Goal: Task Accomplishment & Management: Manage account settings

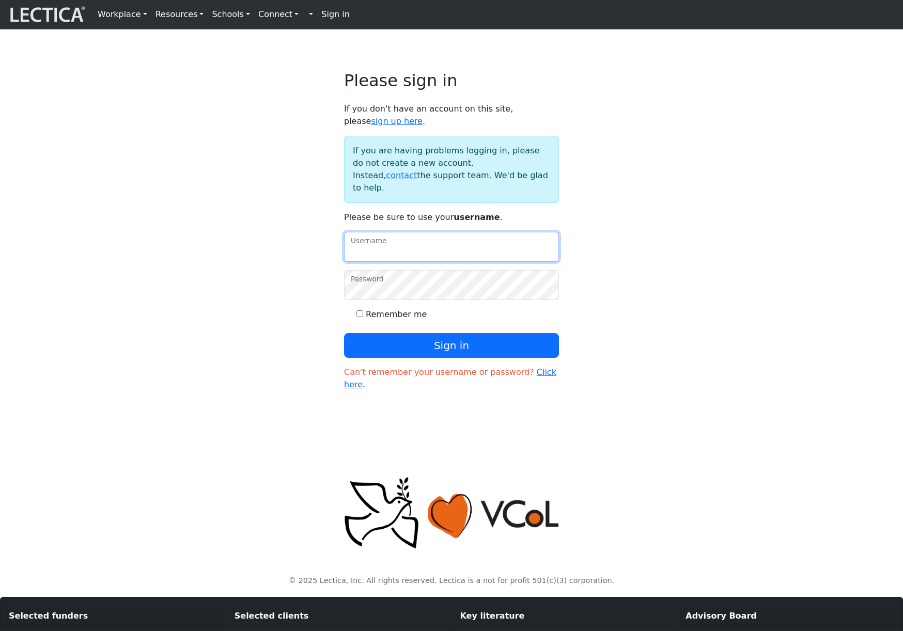
click at [387, 262] on input "Username" at bounding box center [451, 247] width 215 height 30
type input "amcorreia"
click at [344, 333] on button "Sign in" at bounding box center [451, 345] width 215 height 25
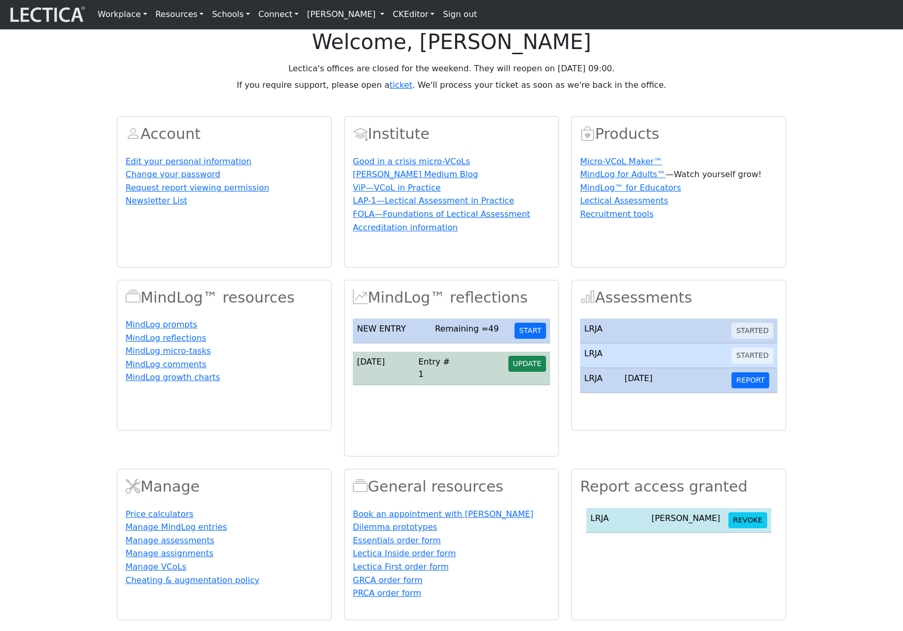
click at [358, 19] on link "[PERSON_NAME]" at bounding box center [346, 14] width 86 height 21
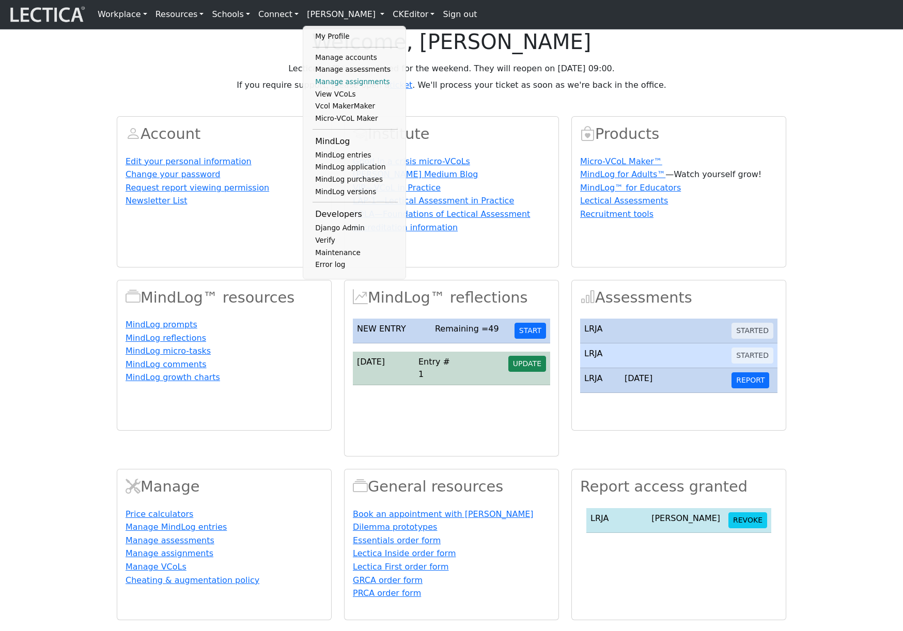
click at [339, 83] on link "Manage assignments" at bounding box center [354, 82] width 85 height 12
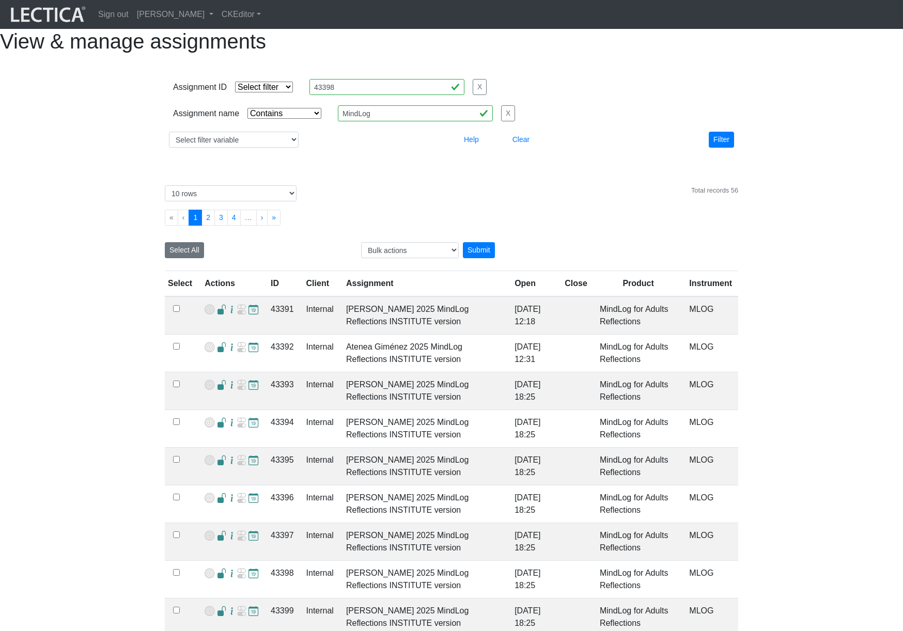
select select "icontains"
select select "10"
click at [375, 95] on input "43398" at bounding box center [386, 87] width 155 height 16
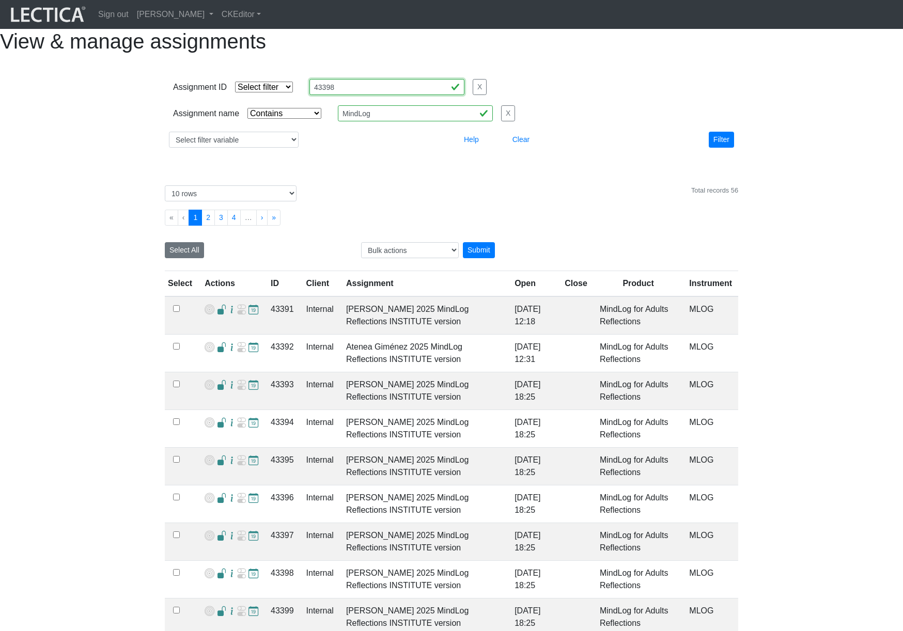
paste input "485,43484,43483,43482,43392,43400"
type input "43485,43484,43483,43482,43392,43400"
click at [274, 92] on select "Select filter Equals List Greater than Less than" at bounding box center [264, 87] width 58 height 11
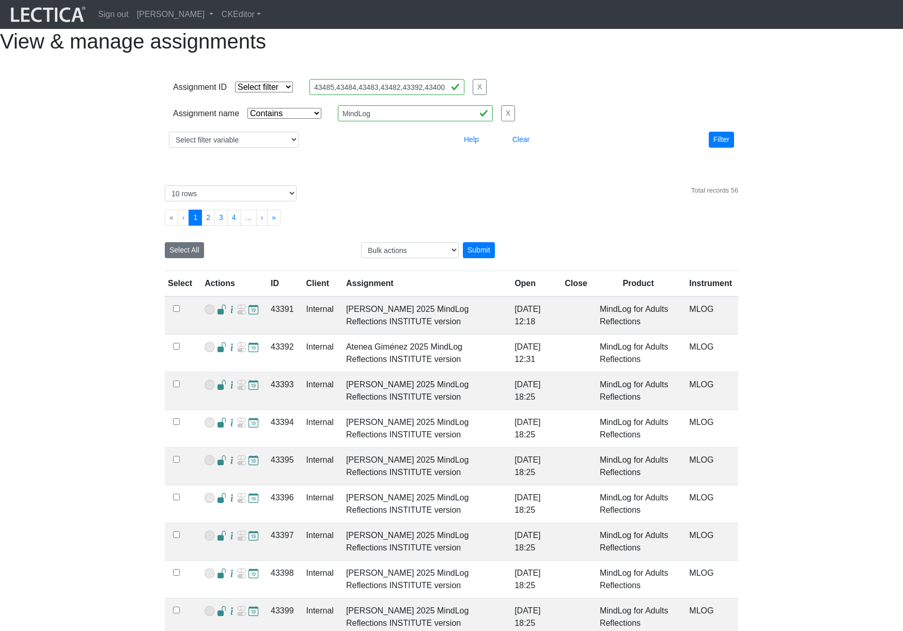
select select "in"
click at [235, 92] on select "Select filter Equals List Greater than Less than" at bounding box center [264, 87] width 58 height 11
click at [710, 148] on button "Filter" at bounding box center [721, 140] width 25 height 16
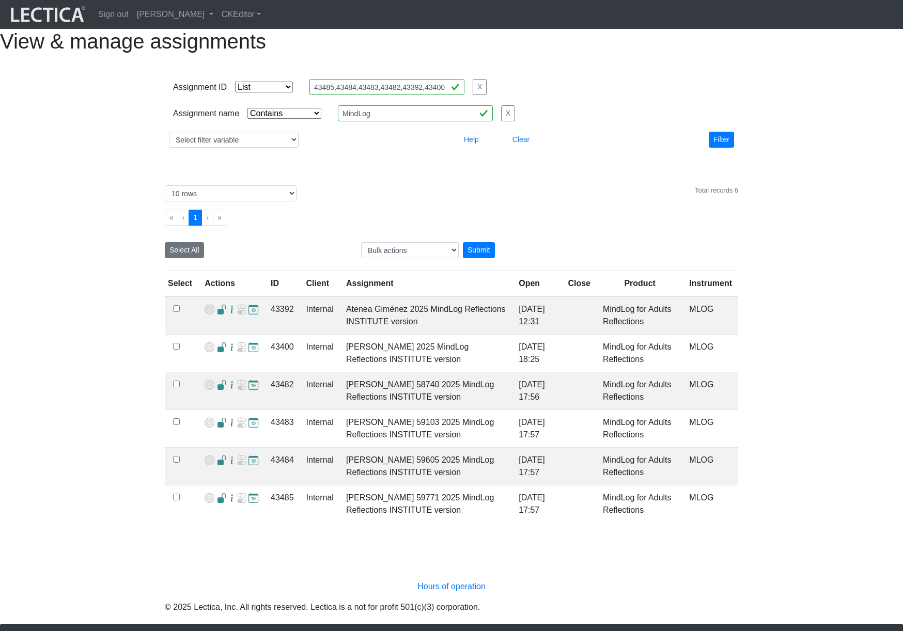
click at [295, 119] on select "Select filter Equals Does not equal Contains Does not contain Starts with Ends …" at bounding box center [284, 113] width 74 height 11
select select
click at [247, 119] on select "Select filter Equals Does not equal Contains Does not contain Starts with Ends …" at bounding box center [284, 113] width 74 height 11
click at [715, 148] on button "Filter" at bounding box center [721, 140] width 25 height 16
click at [410, 410] on td "John Zulewski 58740 2025 MindLog Reflections INSTITUTE version" at bounding box center [426, 391] width 172 height 38
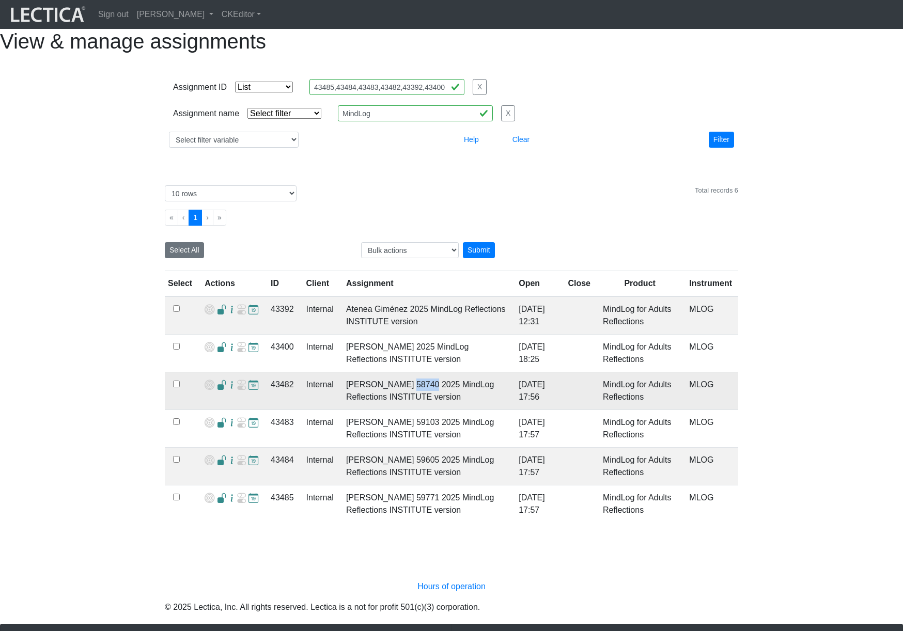
click at [410, 410] on td "John Zulewski 58740 2025 MindLog Reflections INSTITUTE version" at bounding box center [426, 391] width 172 height 38
copy td "58740"
click at [283, 410] on td "43482" at bounding box center [282, 391] width 36 height 38
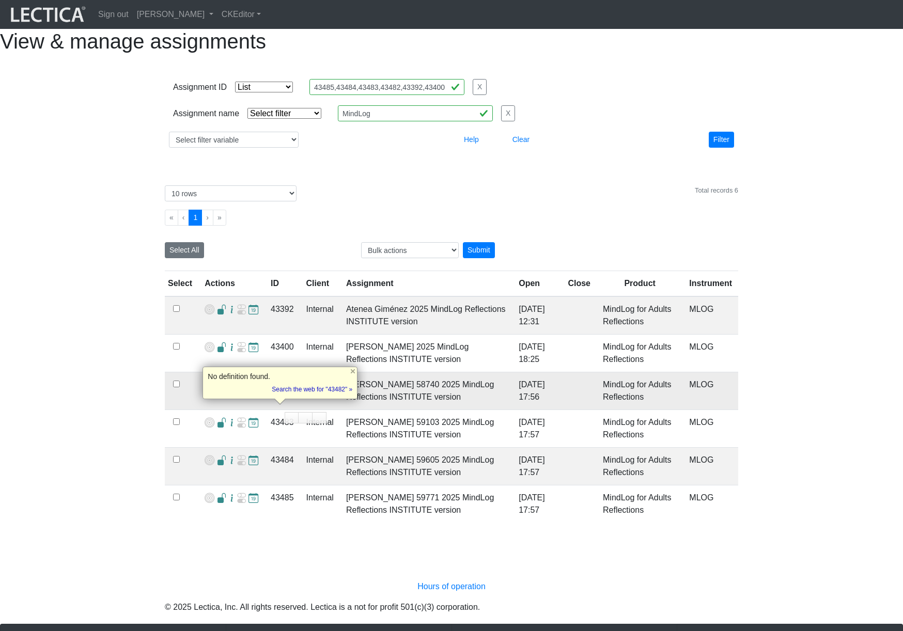
copy td "43482"
click at [277, 335] on td "43392" at bounding box center [282, 315] width 36 height 38
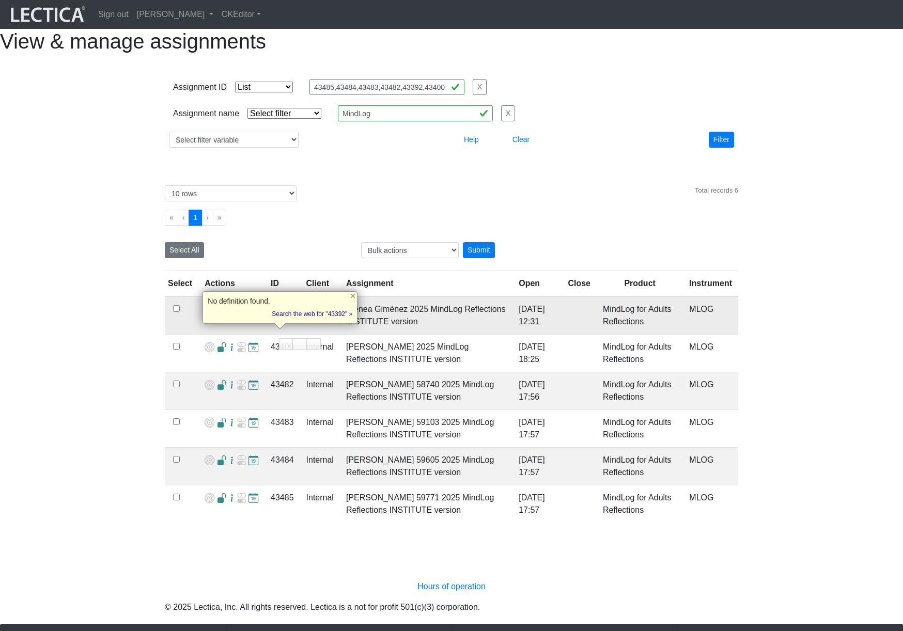
copy td "43392"
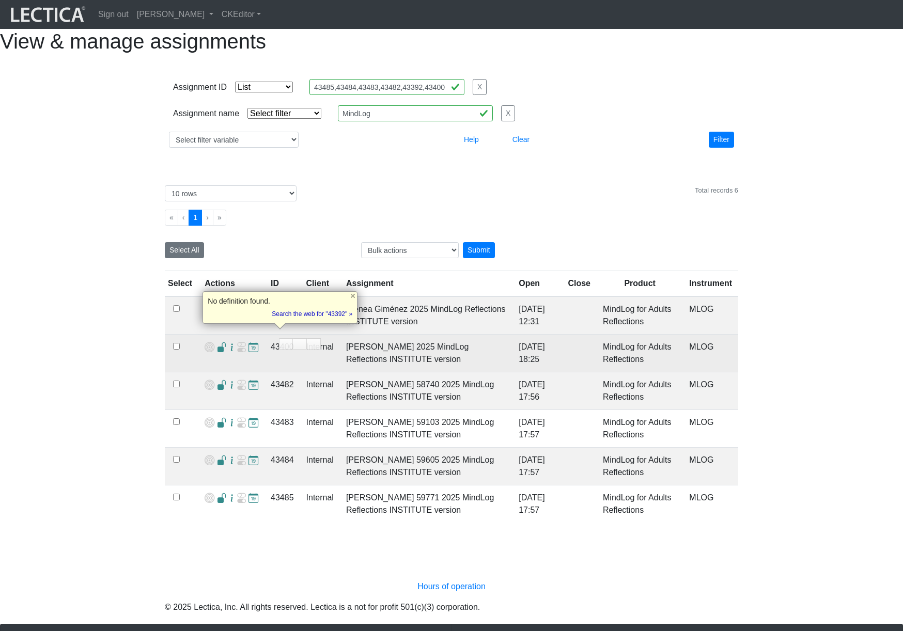
click at [282, 369] on td "43400" at bounding box center [282, 354] width 36 height 38
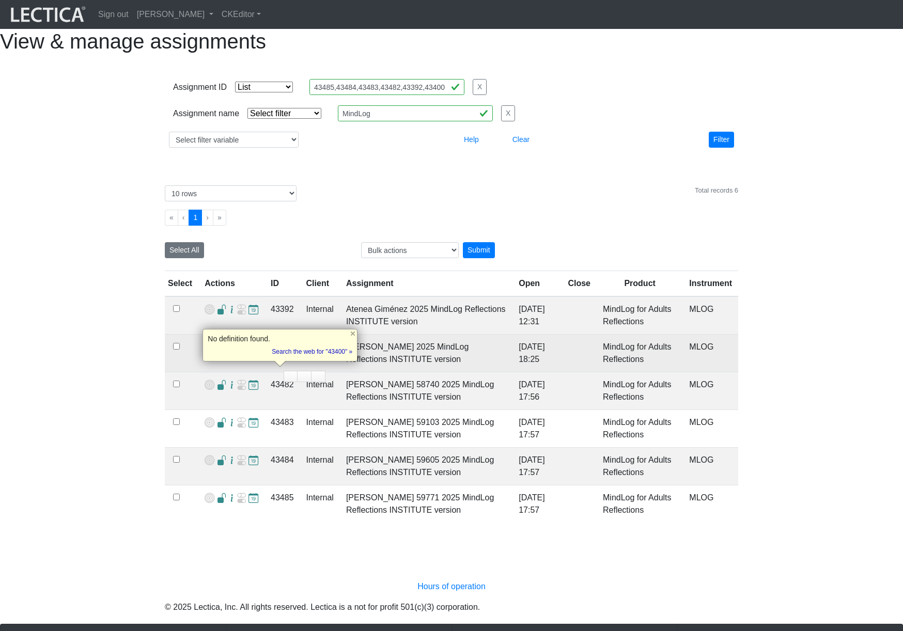
copy td "43400"
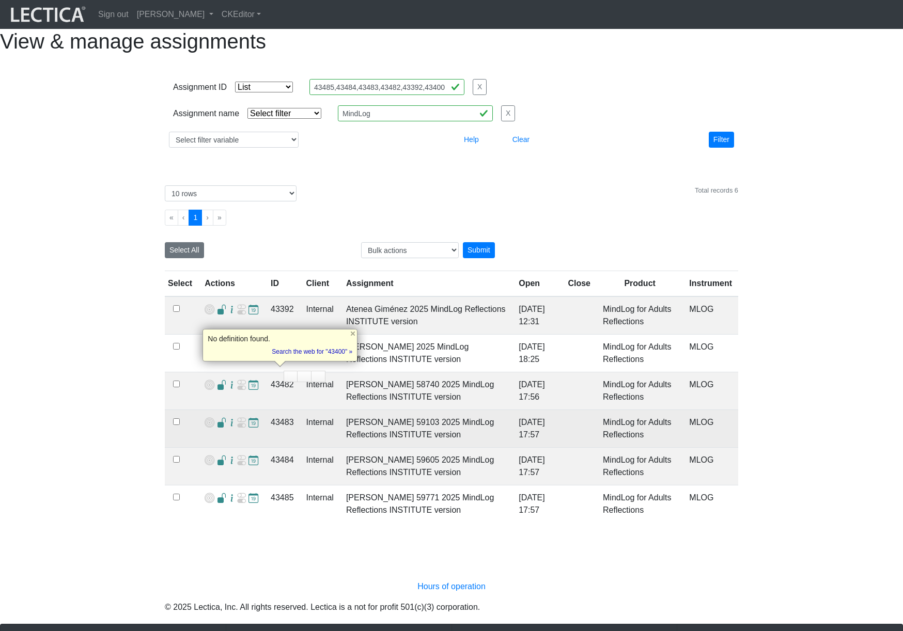
click at [282, 446] on td "43483" at bounding box center [282, 429] width 36 height 38
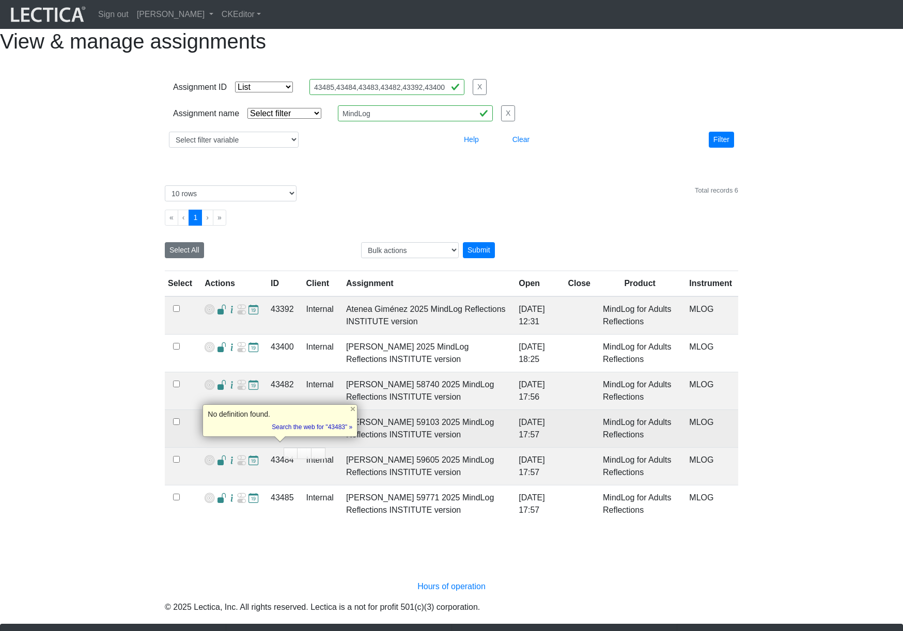
copy td "43483"
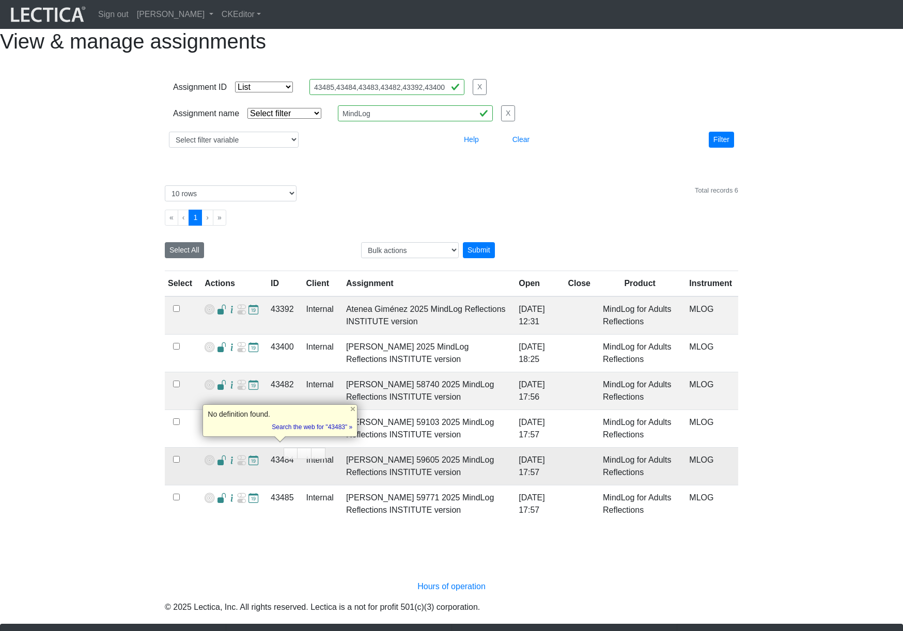
click at [282, 481] on td "43484" at bounding box center [282, 467] width 36 height 38
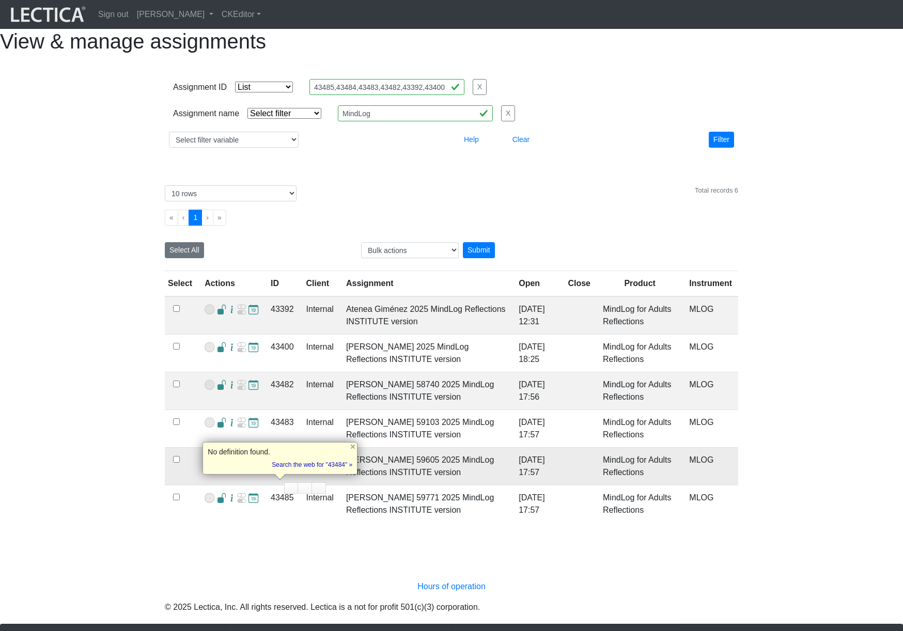
copy td "43484"
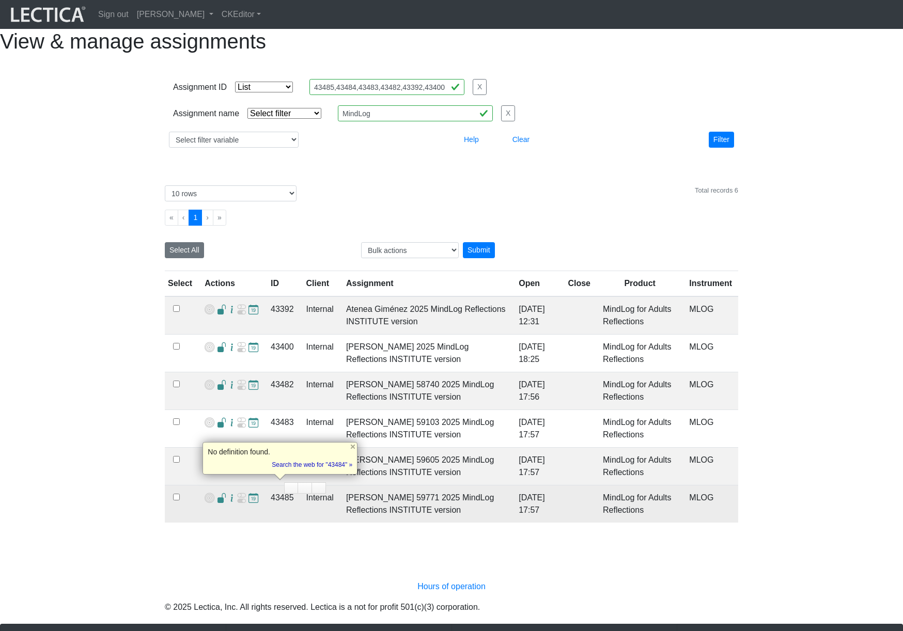
click at [282, 517] on td "43485" at bounding box center [282, 504] width 36 height 38
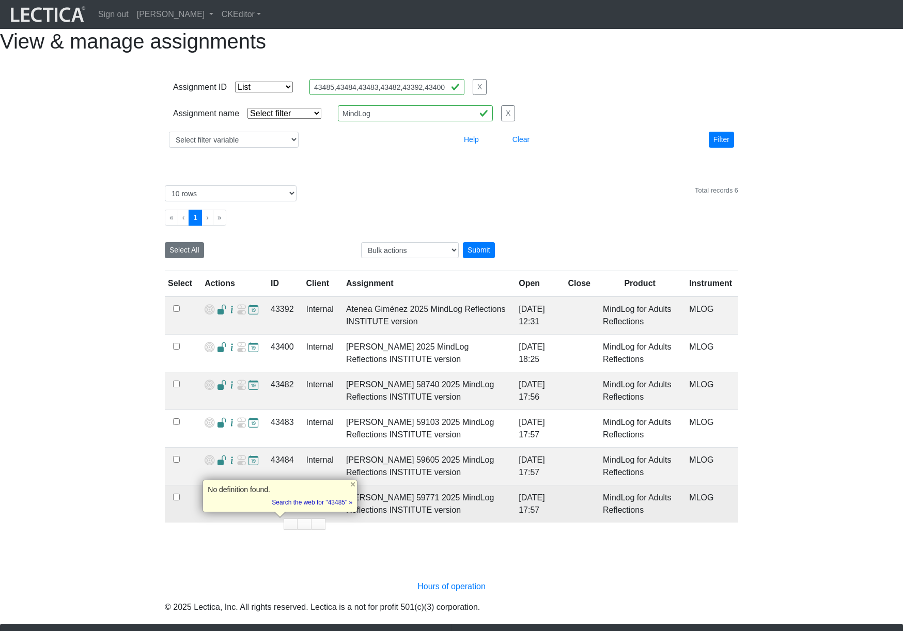
copy td "43485"
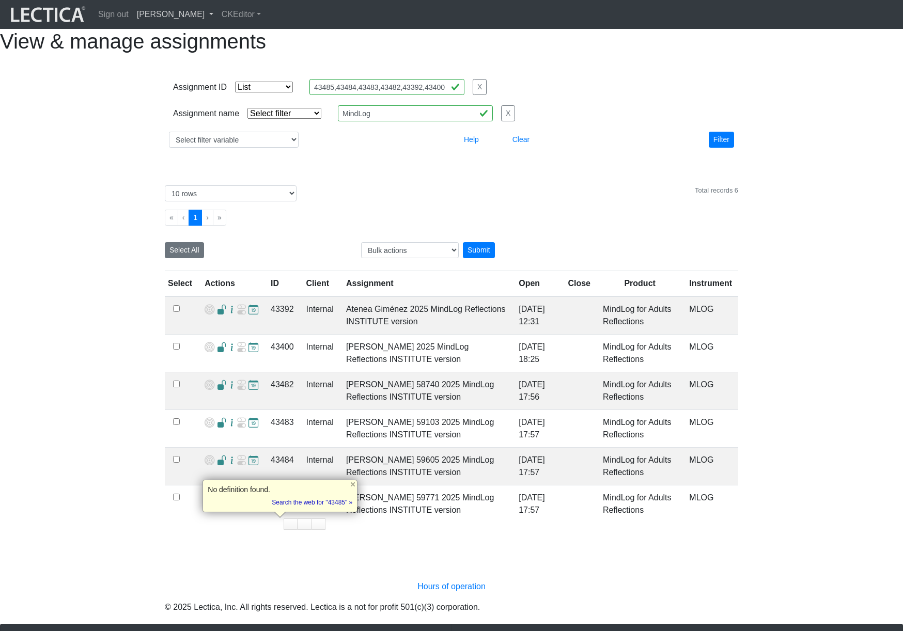
click at [211, 18] on link "[PERSON_NAME]" at bounding box center [175, 14] width 85 height 21
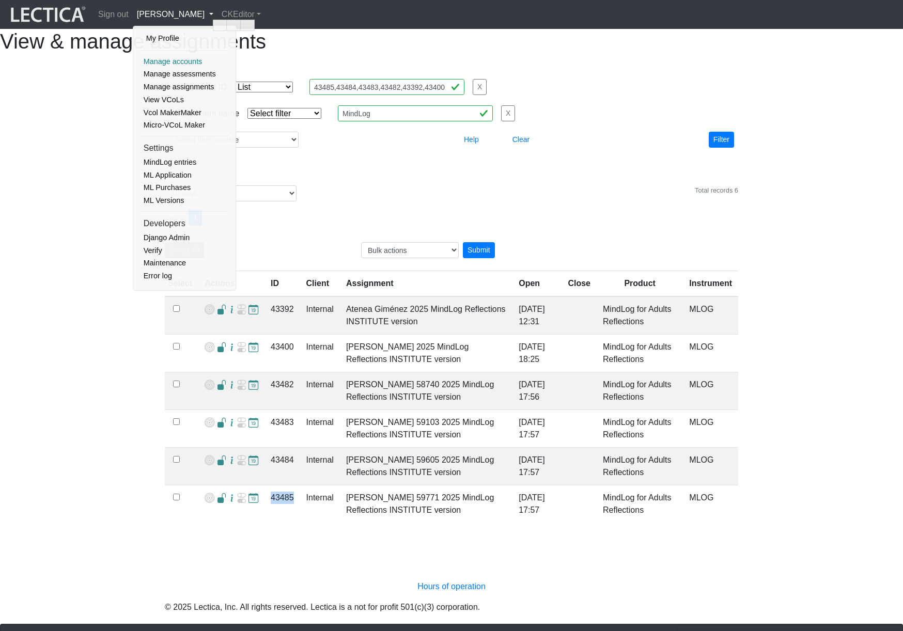
click at [188, 62] on link "Manage accounts" at bounding box center [185, 61] width 88 height 13
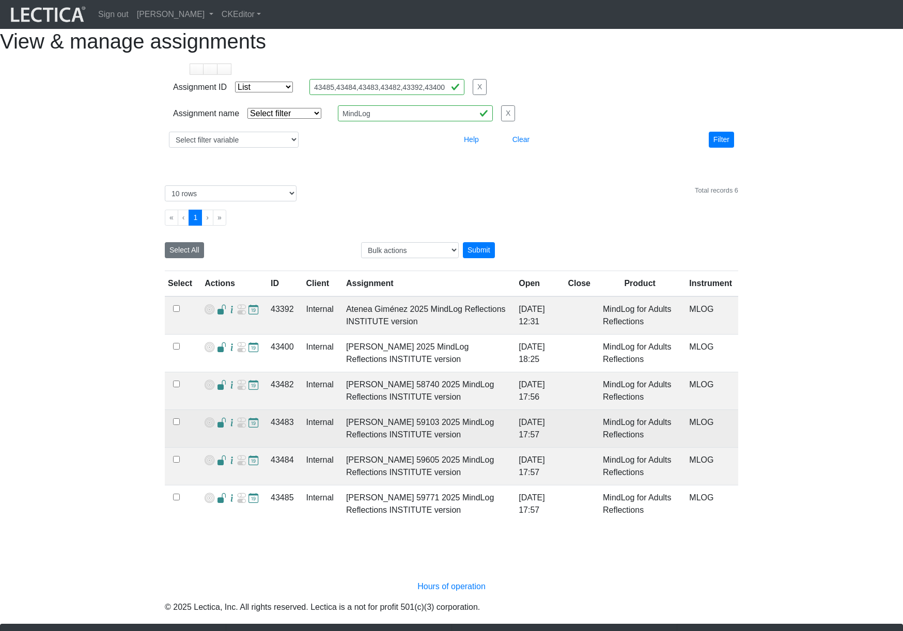
click at [400, 446] on td "Flavia Pino 59103 2025 MindLog Reflections INSTITUTE version" at bounding box center [426, 429] width 172 height 38
copy td "59103"
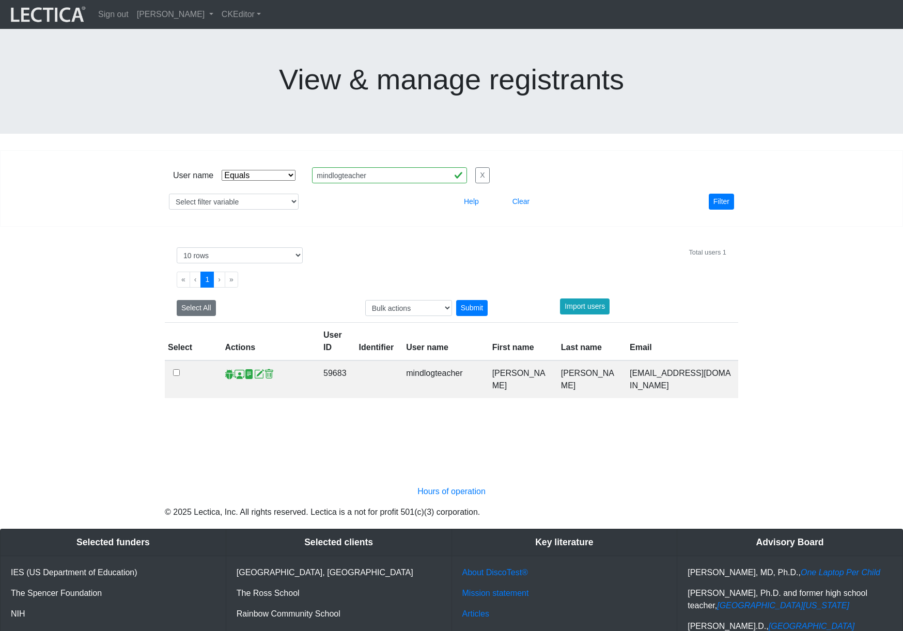
select select "iexact"
select select "10"
click at [271, 194] on select "Select filter variable User ID User name First name Last name Email Impersonate…" at bounding box center [234, 202] width 130 height 16
select select "id"
click at [169, 194] on select "Select filter variable User ID User name First name Last name Email Impersonate…" at bounding box center [234, 202] width 130 height 16
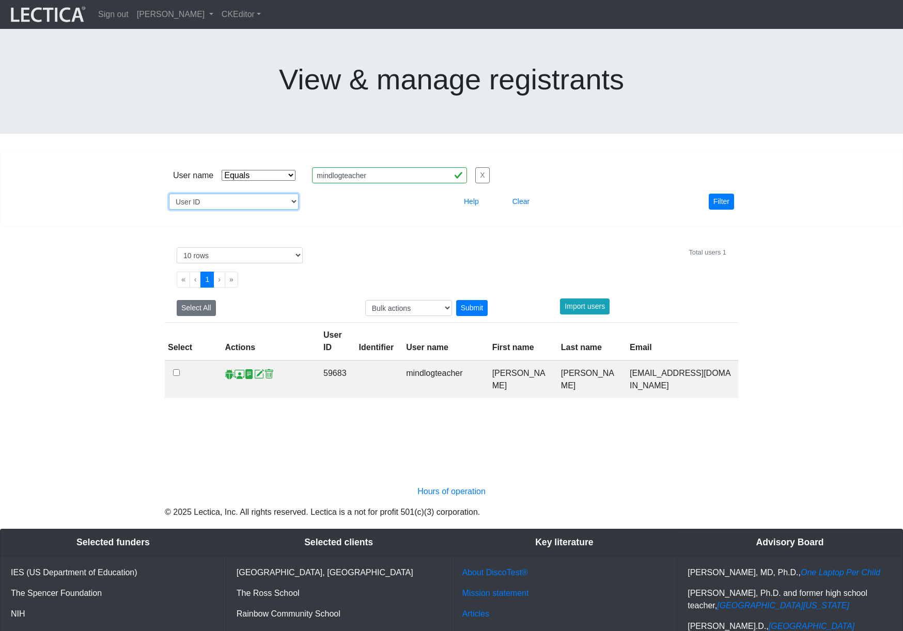
select select
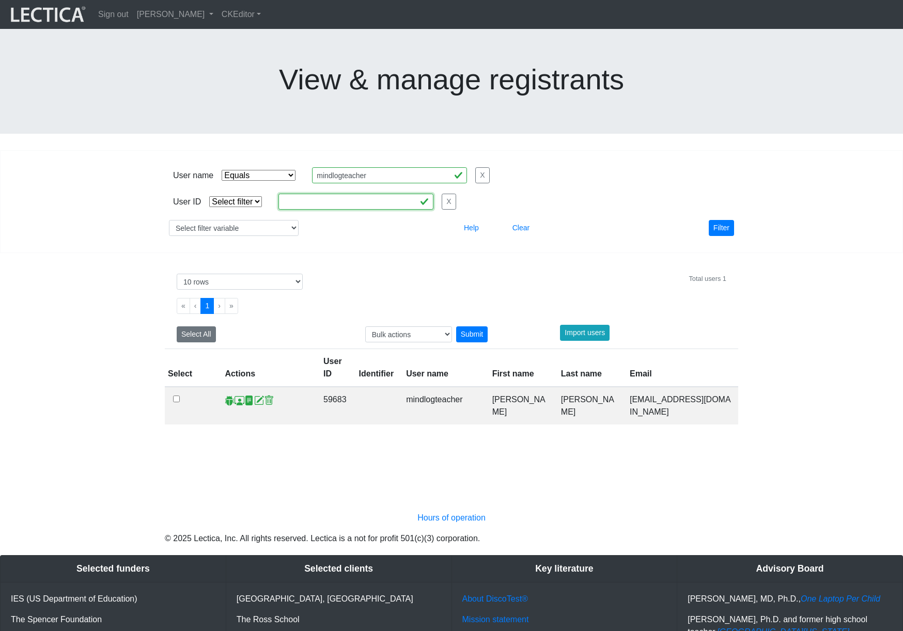
click at [331, 194] on input "text" at bounding box center [355, 202] width 155 height 16
paste input "59776"
type input "59776"
click at [235, 196] on select "Select filter Equals List" at bounding box center [235, 201] width 53 height 11
select select "equal"
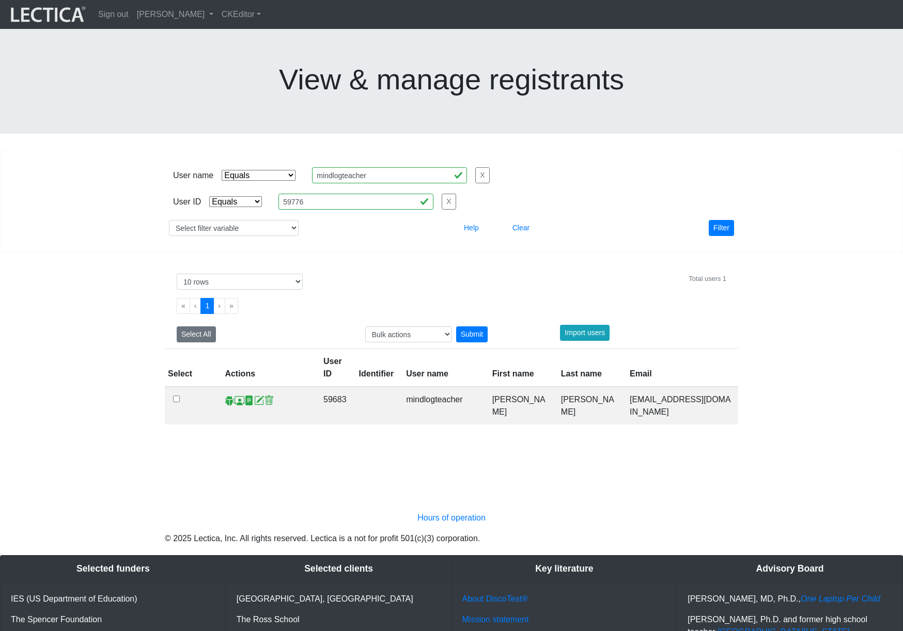
click at [209, 196] on select "Select filter Equals List" at bounding box center [235, 201] width 53 height 11
click at [282, 170] on select "Select filter Equals Does not equal Contains Does not contain Starts with Ends …" at bounding box center [259, 175] width 74 height 11
select select
click at [222, 170] on select "Select filter Equals Does not equal Contains Does not contain Starts with Ends …" at bounding box center [259, 175] width 74 height 11
click at [722, 220] on button "Filter" at bounding box center [721, 228] width 25 height 16
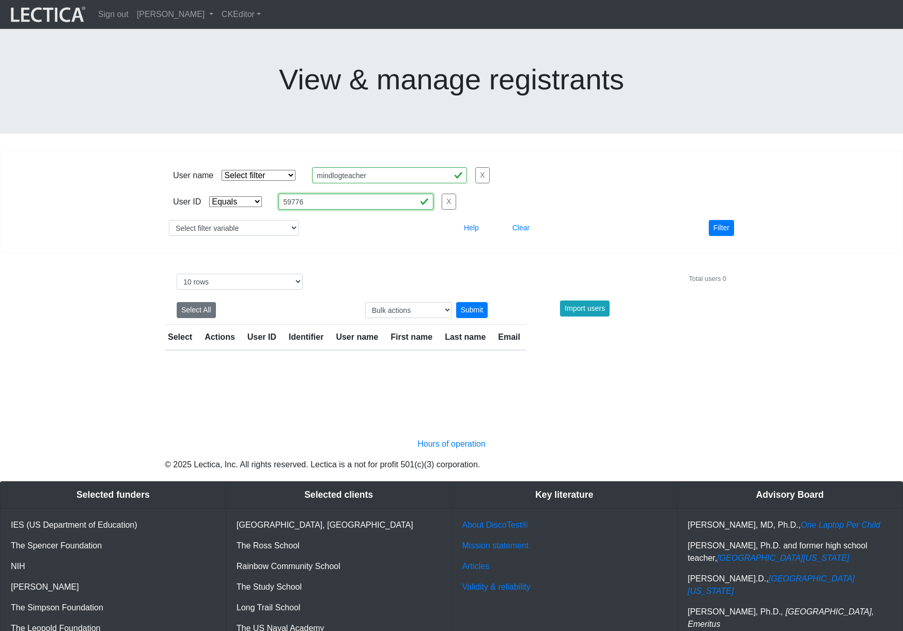
click at [313, 194] on input "59776" at bounding box center [355, 202] width 155 height 16
paste input "103"
type input "59103"
click at [726, 220] on button "Filter" at bounding box center [721, 228] width 25 height 16
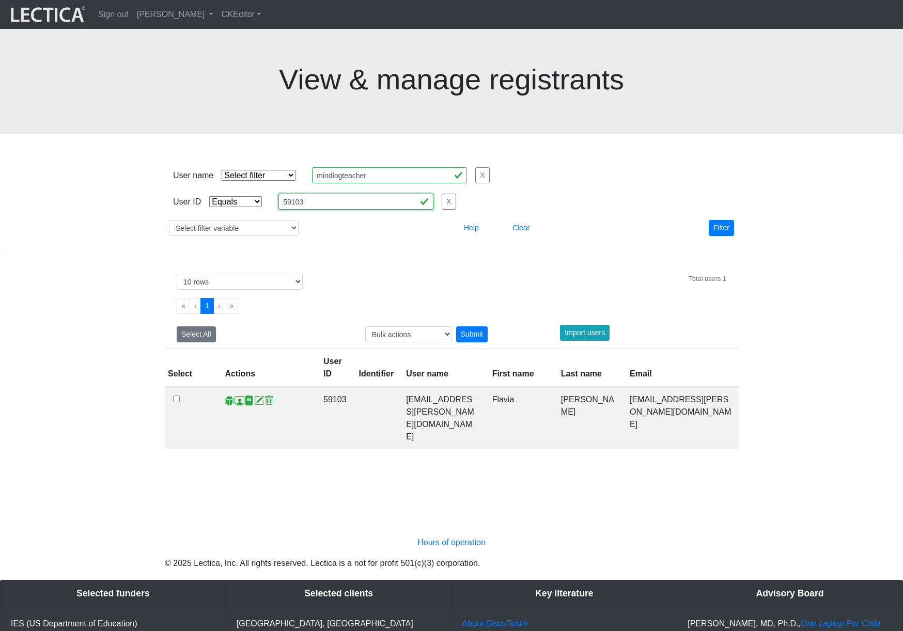
click at [336, 194] on input "59103" at bounding box center [355, 202] width 155 height 16
paste input "605"
type input "59605"
click at [721, 220] on button "Filter" at bounding box center [721, 228] width 25 height 16
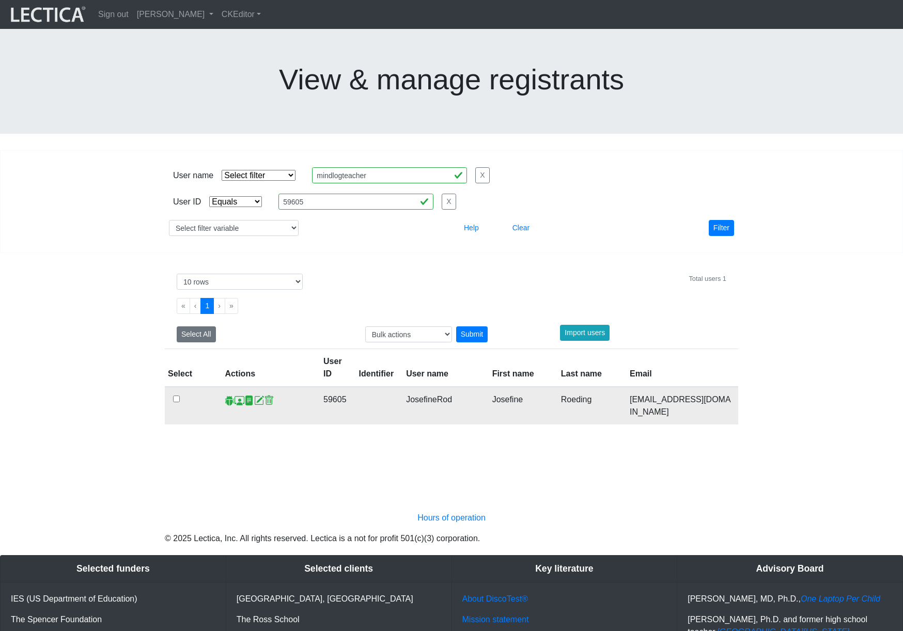
click at [238, 395] on span at bounding box center [239, 400] width 10 height 11
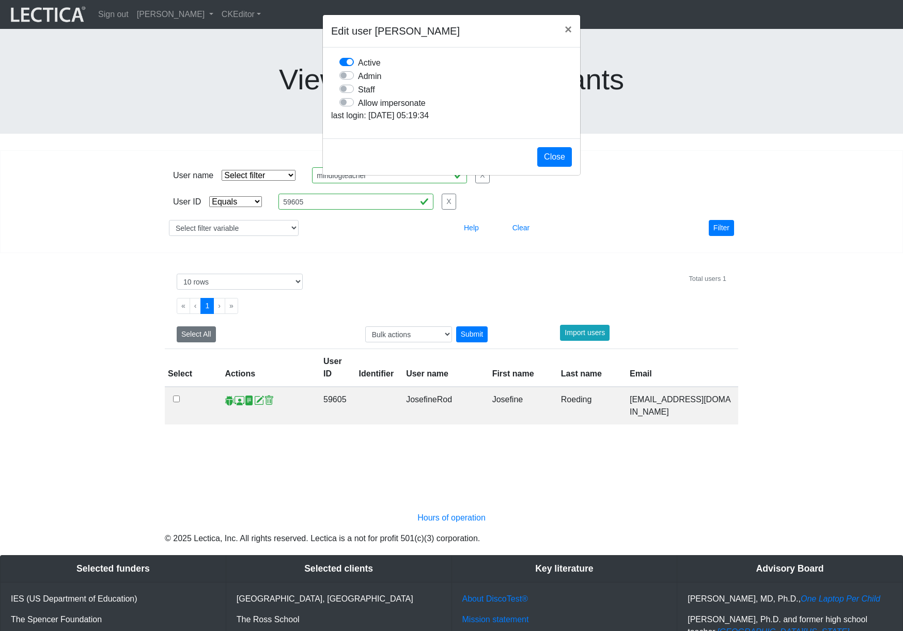
click at [358, 109] on label "Allow impersonate" at bounding box center [392, 102] width 68 height 13
click at [346, 106] on input "Allow impersonate" at bounding box center [343, 101] width 8 height 10
checkbox input "true"
click at [552, 167] on button "Close" at bounding box center [554, 157] width 35 height 20
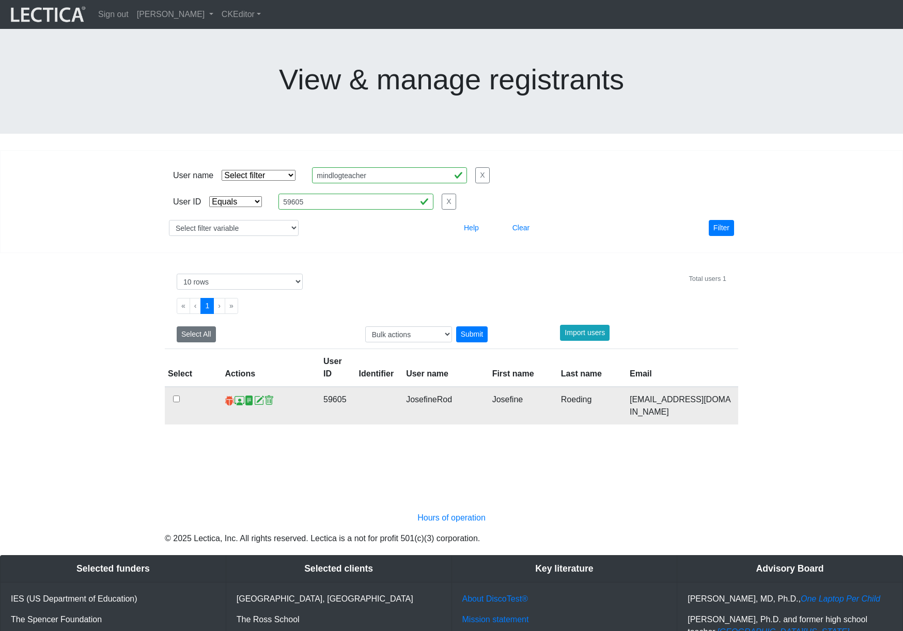
click at [229, 395] on span at bounding box center [230, 400] width 10 height 11
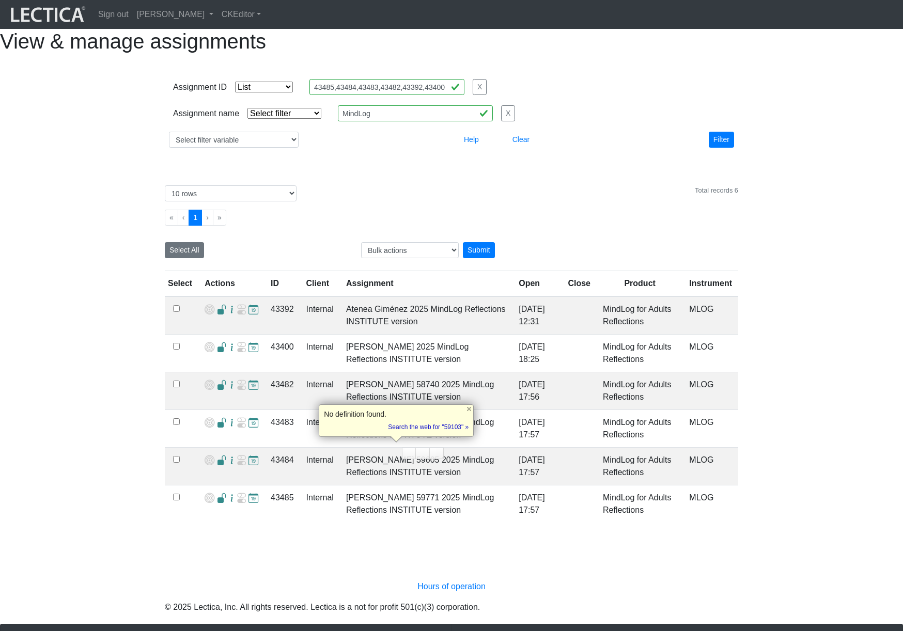
select select "in"
select select "10"
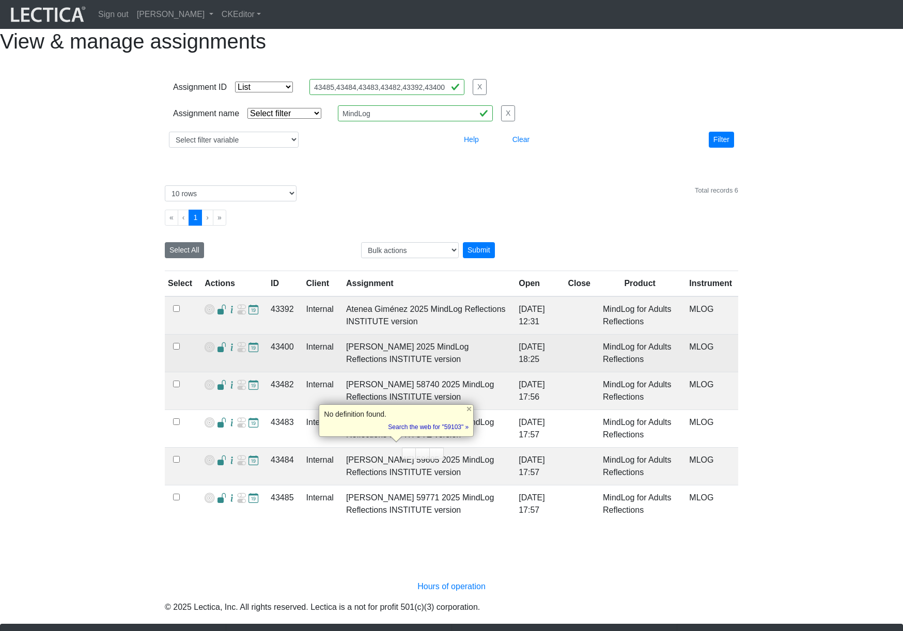
click at [385, 372] on td "Yuki Okuno 2025 MindLog Reflections INSTITUTE version" at bounding box center [426, 354] width 172 height 38
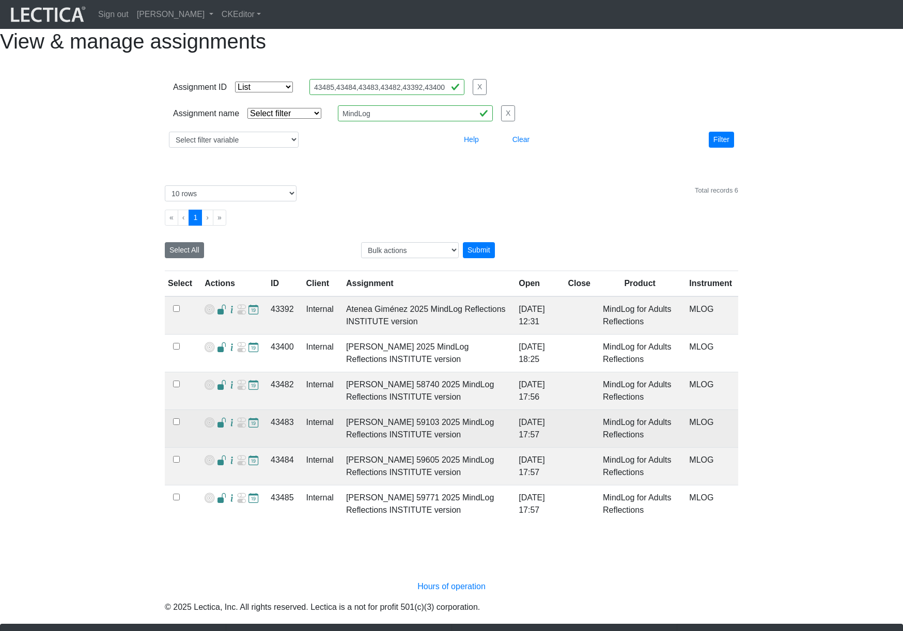
click at [401, 447] on td "Flavia Pino 59103 2025 MindLog Reflections INSTITUTE version" at bounding box center [426, 429] width 172 height 38
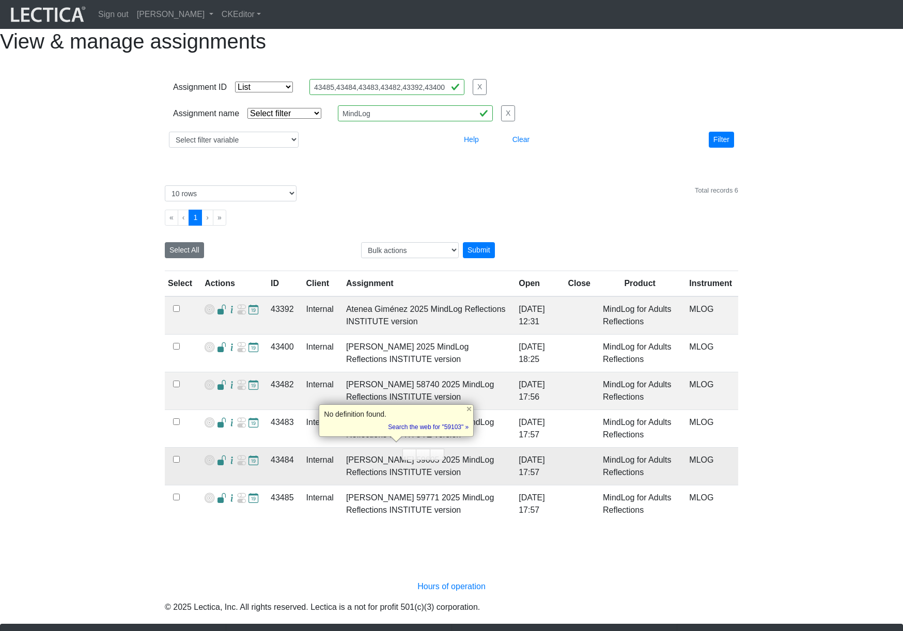
click at [415, 485] on td "Josefine Roeding 59605 2025 MindLog Reflections INSTITUTE version" at bounding box center [426, 467] width 172 height 38
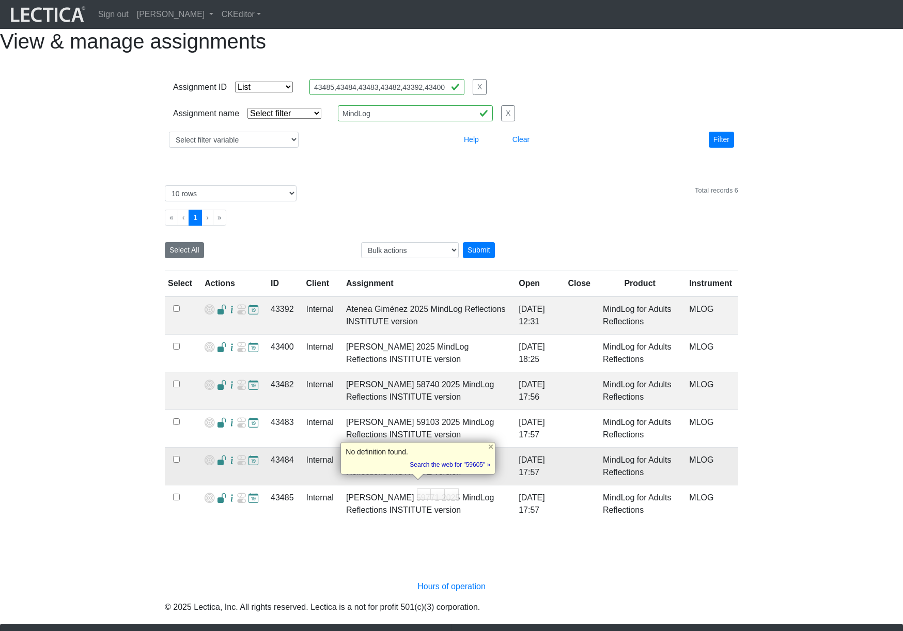
copy td "59605"
